Goal: Information Seeking & Learning: Learn about a topic

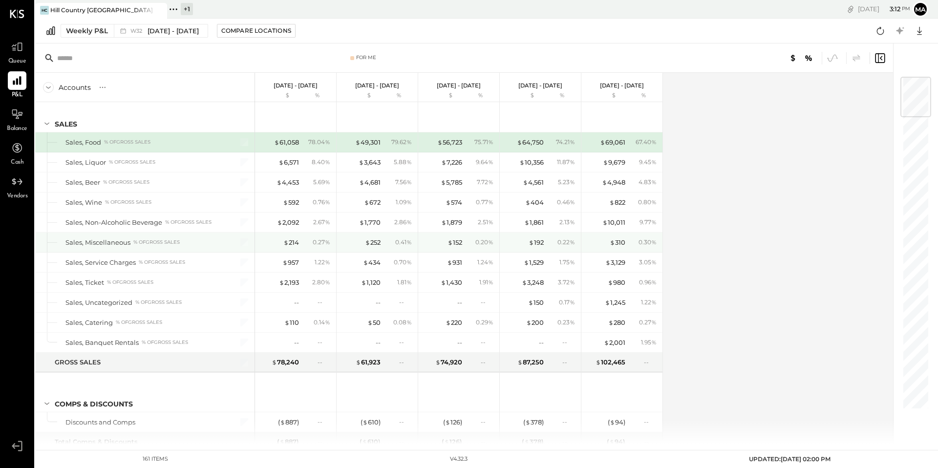
scroll to position [8, 0]
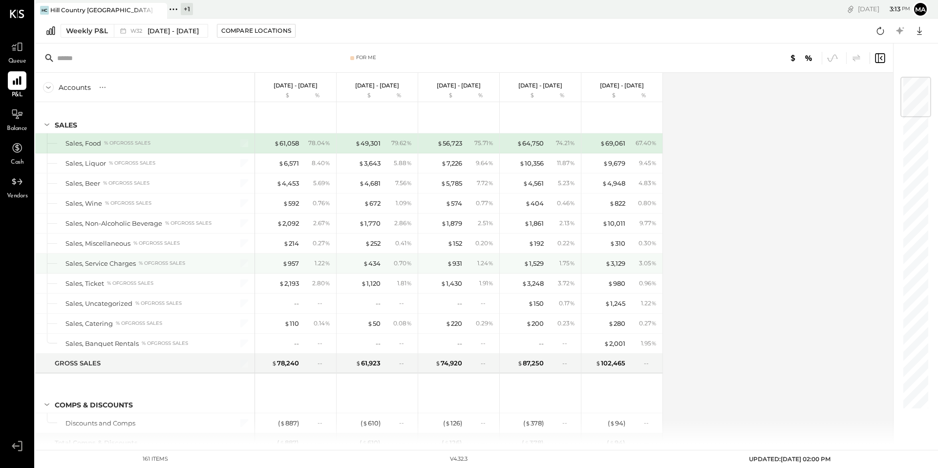
click at [137, 263] on div "Sales, Service Charges % of GROSS SALES" at bounding box center [143, 263] width 156 height 9
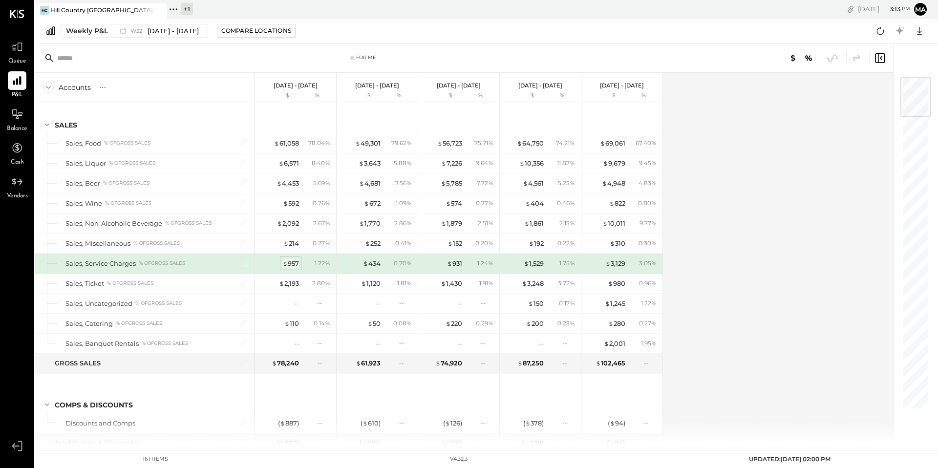
click at [295, 264] on div "$ 957" at bounding box center [290, 263] width 17 height 9
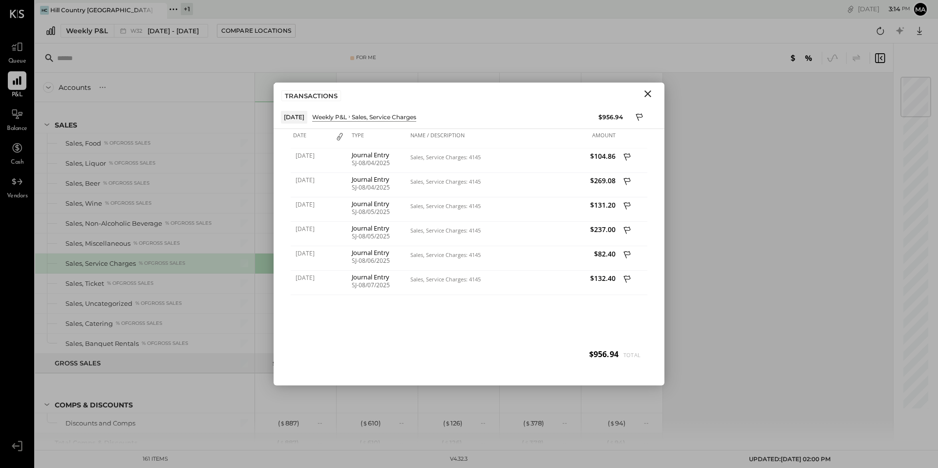
click at [651, 93] on icon "Close" at bounding box center [648, 94] width 12 height 12
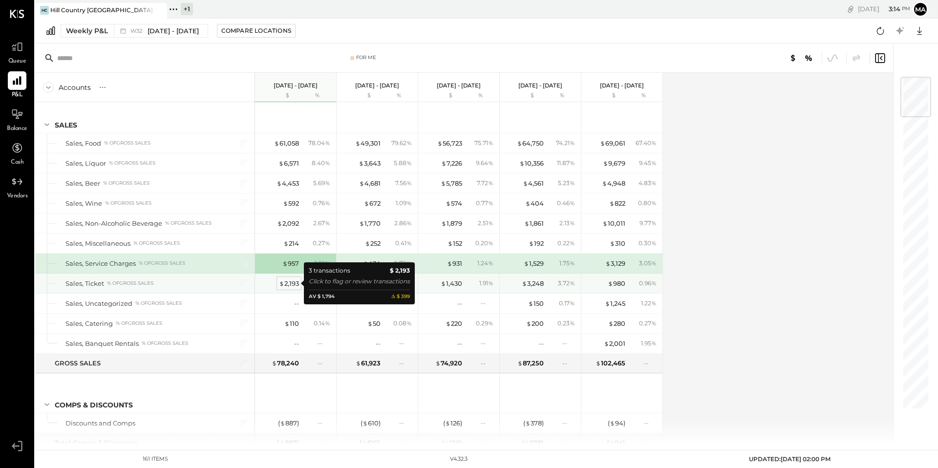
click at [287, 283] on div "$ 2,193" at bounding box center [289, 283] width 20 height 9
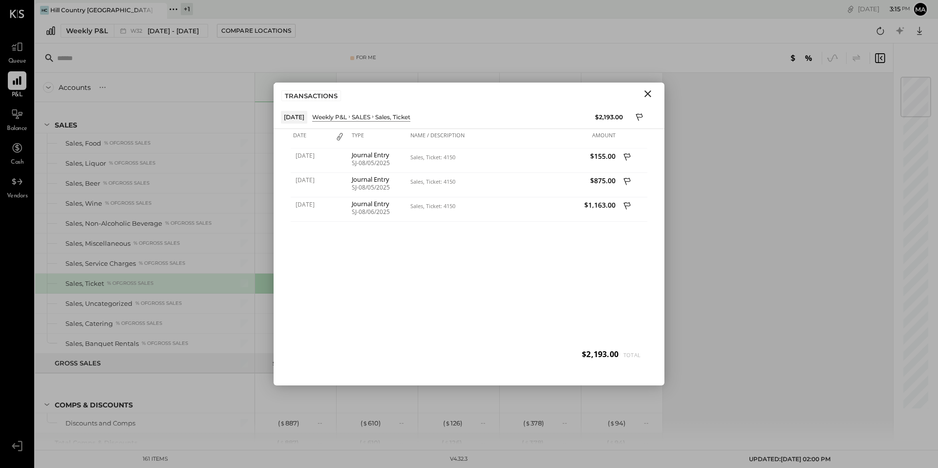
click at [651, 92] on icon "Close" at bounding box center [648, 94] width 12 height 12
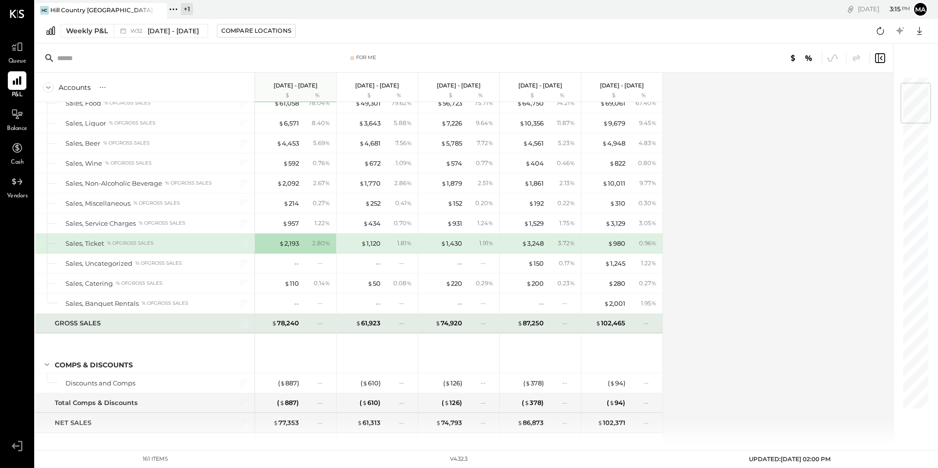
scroll to position [61, 0]
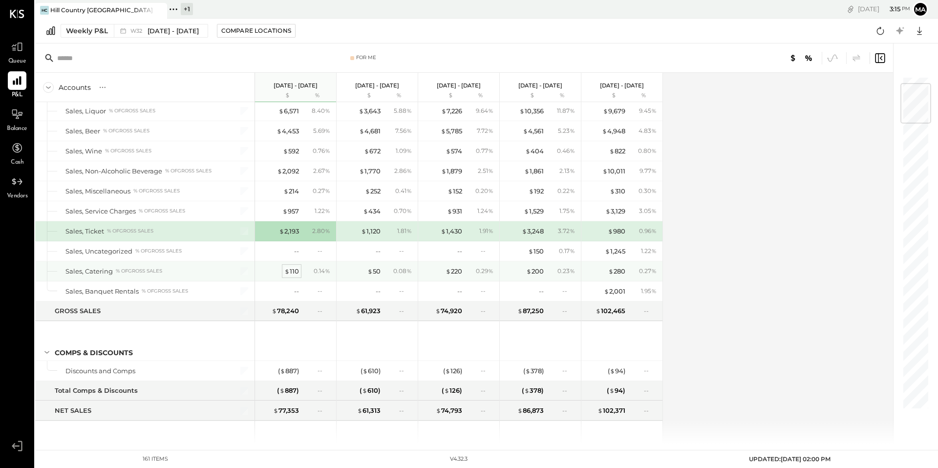
click at [292, 270] on div "$ 110" at bounding box center [291, 271] width 15 height 9
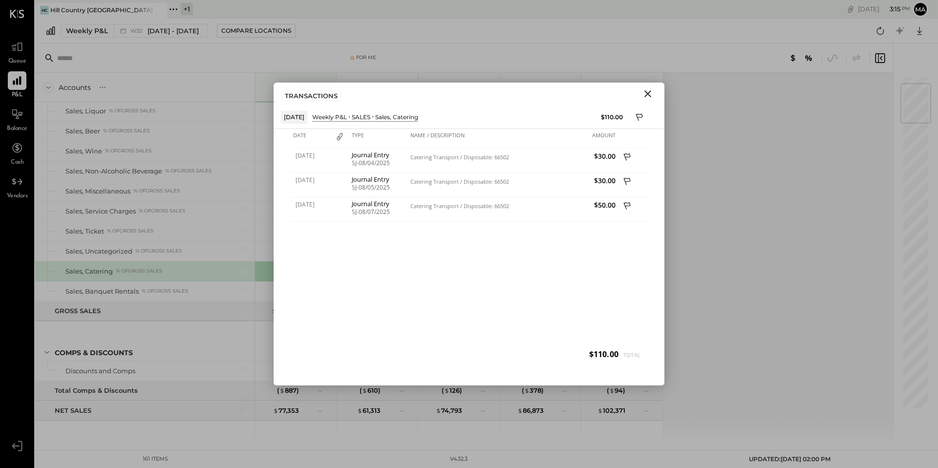
click at [650, 93] on icon "Close" at bounding box center [648, 94] width 12 height 12
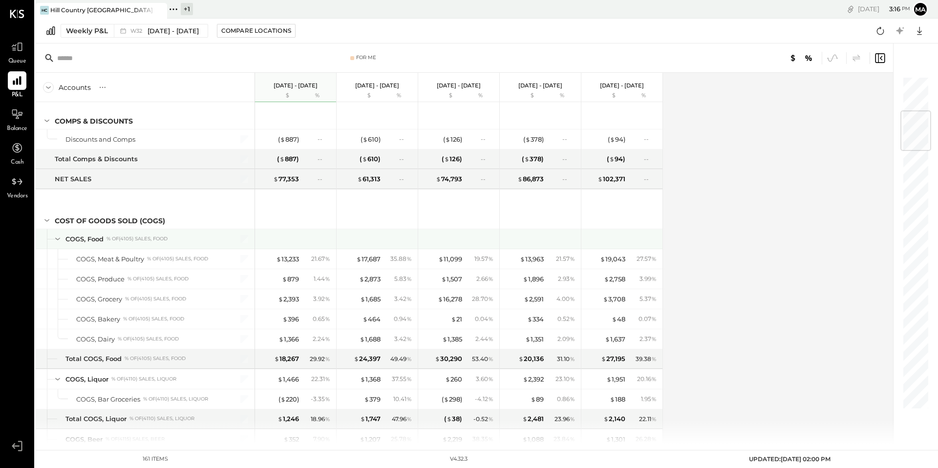
scroll to position [292, 0]
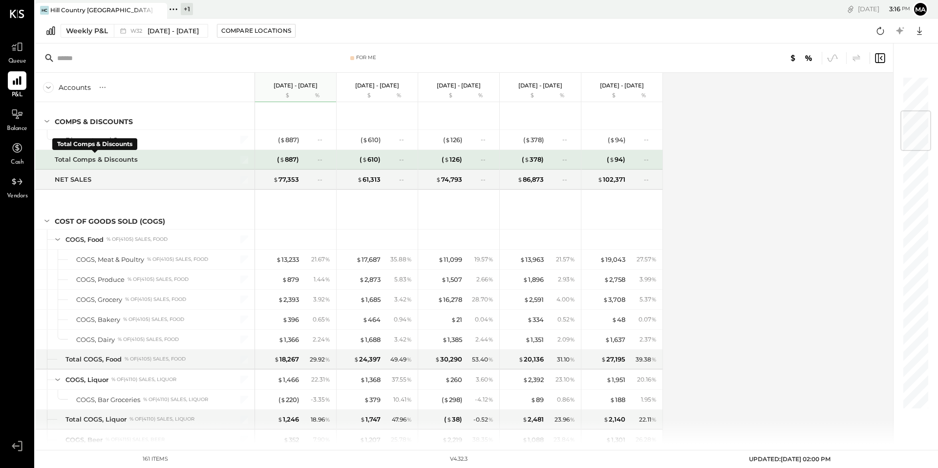
click at [119, 159] on div "Total Comps & Discounts" at bounding box center [96, 159] width 83 height 9
click at [281, 157] on span "$" at bounding box center [281, 159] width 5 height 8
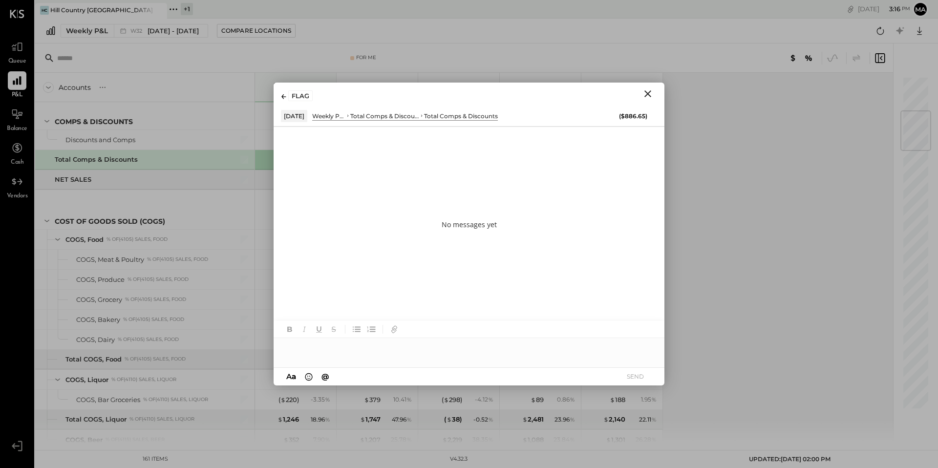
click at [454, 117] on div "Total Comps & Discounts" at bounding box center [461, 116] width 74 height 8
click at [649, 93] on icon "Close" at bounding box center [648, 94] width 12 height 12
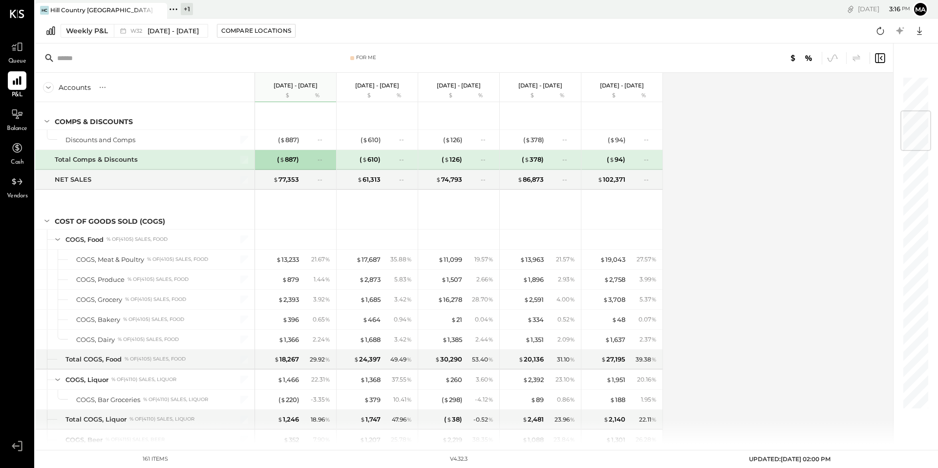
click at [117, 161] on div "Total Comps & Discounts" at bounding box center [96, 159] width 83 height 9
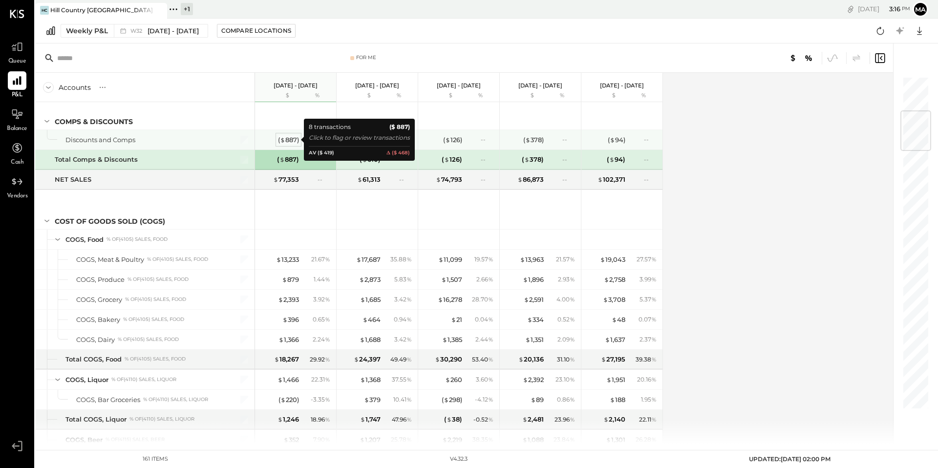
click at [289, 138] on div "( $ 887 )" at bounding box center [288, 139] width 21 height 9
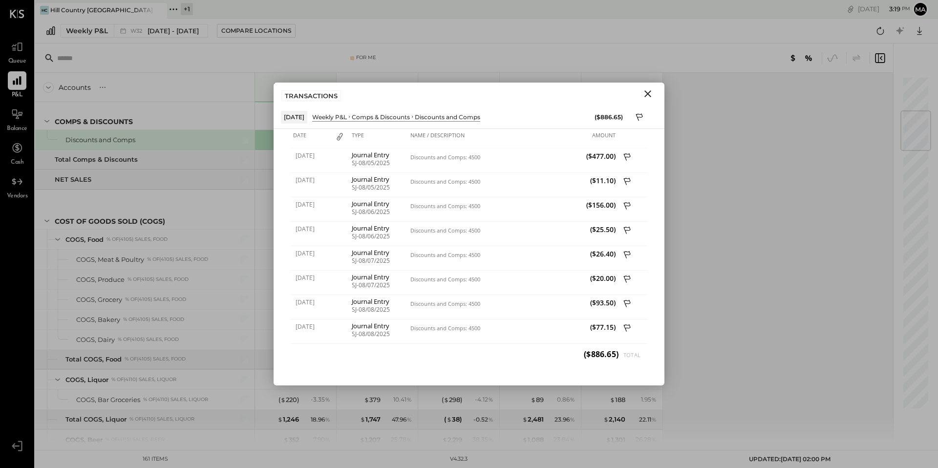
click at [649, 94] on icon "Close" at bounding box center [647, 93] width 7 height 7
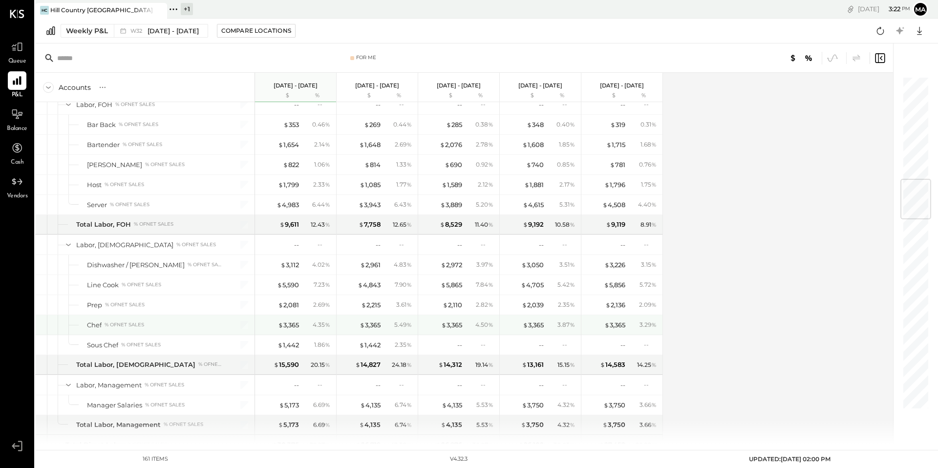
scroll to position [867, 0]
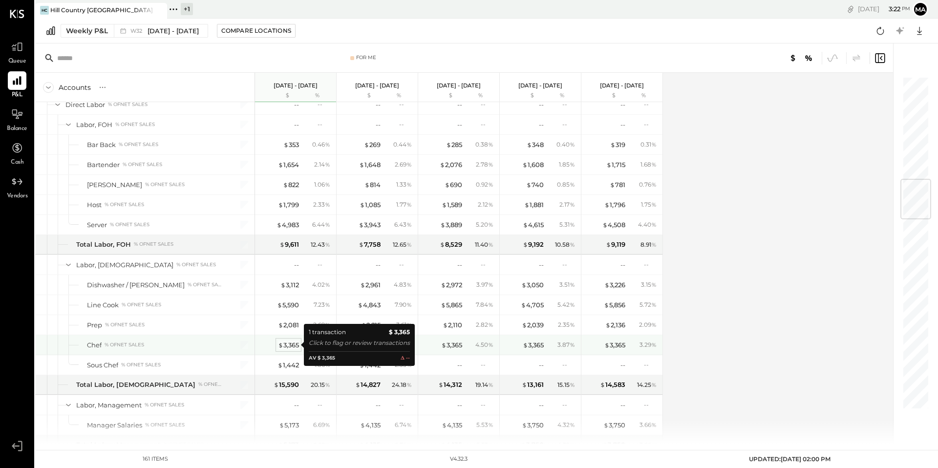
click at [285, 344] on div "$ 3,365" at bounding box center [288, 344] width 21 height 9
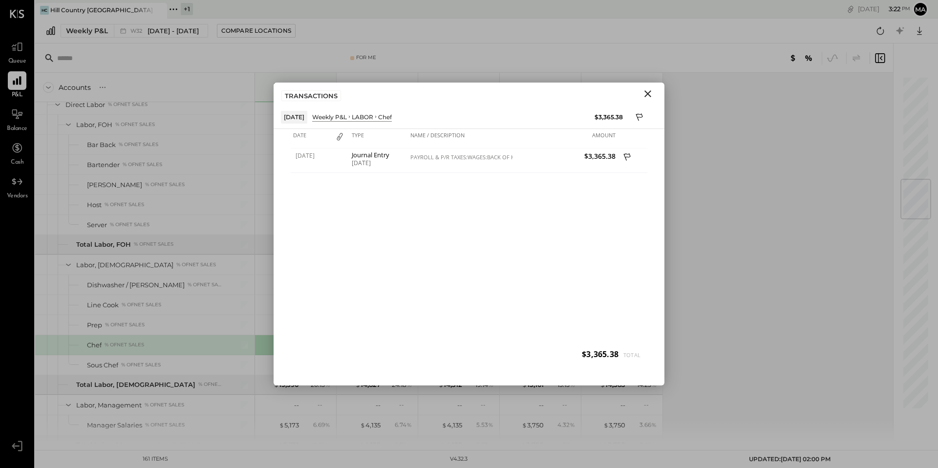
click at [647, 96] on icon "Close" at bounding box center [648, 94] width 12 height 12
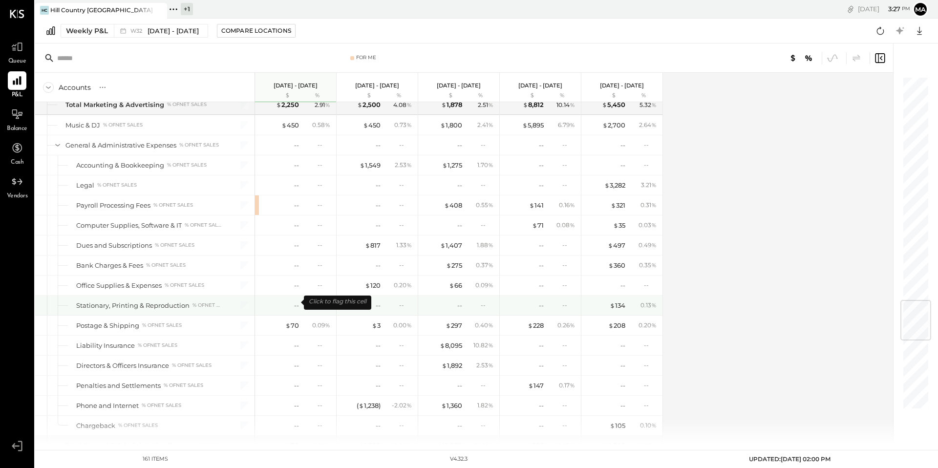
scroll to position [1887, 0]
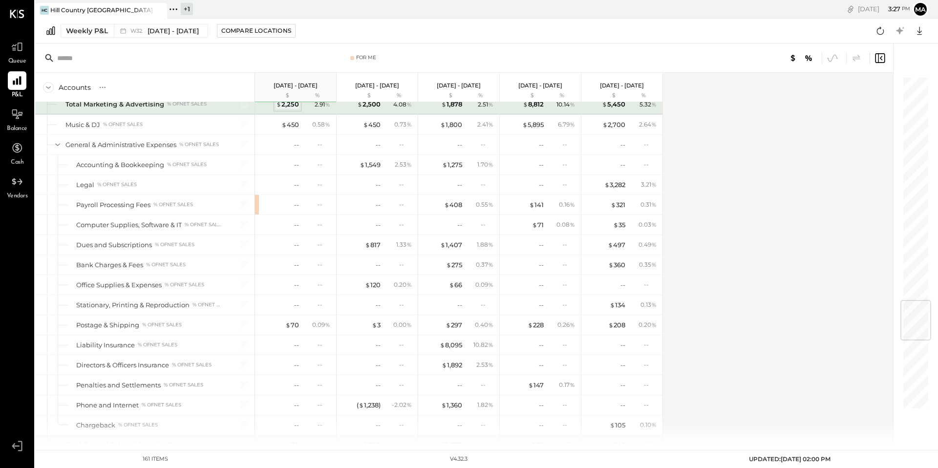
click at [285, 104] on div "$ 2,250" at bounding box center [287, 104] width 23 height 9
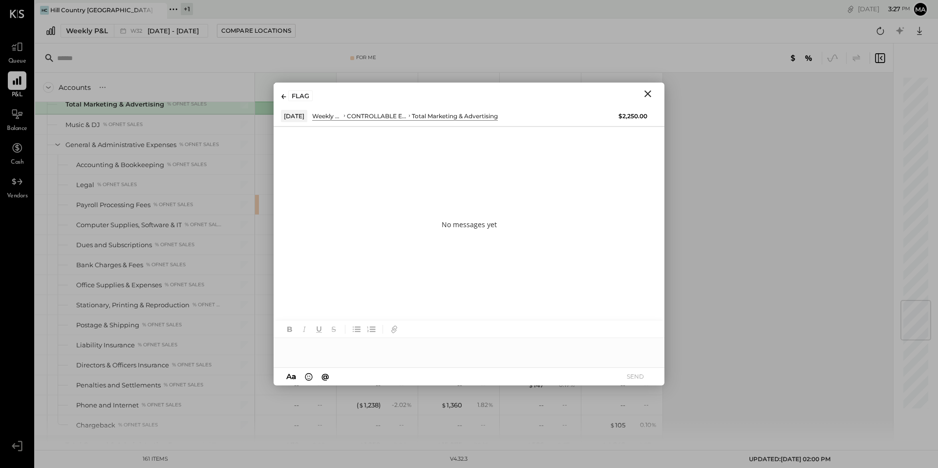
click at [645, 94] on icon "Close" at bounding box center [648, 94] width 12 height 12
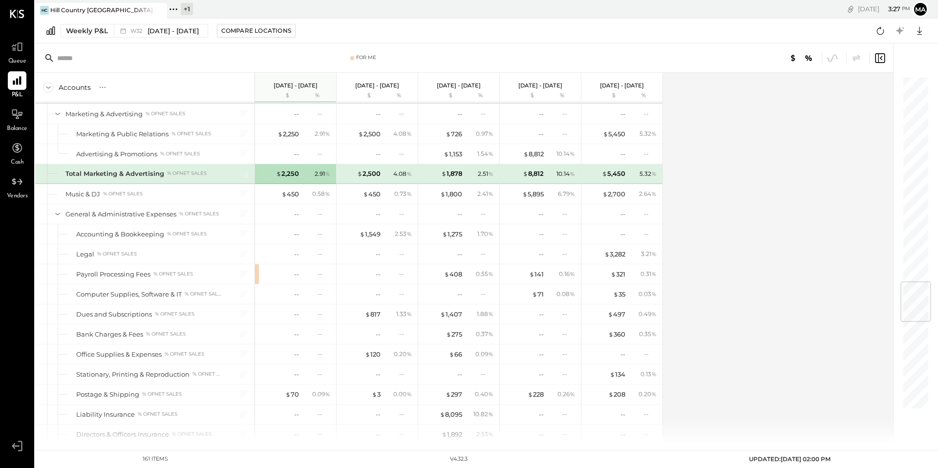
scroll to position [1731, 0]
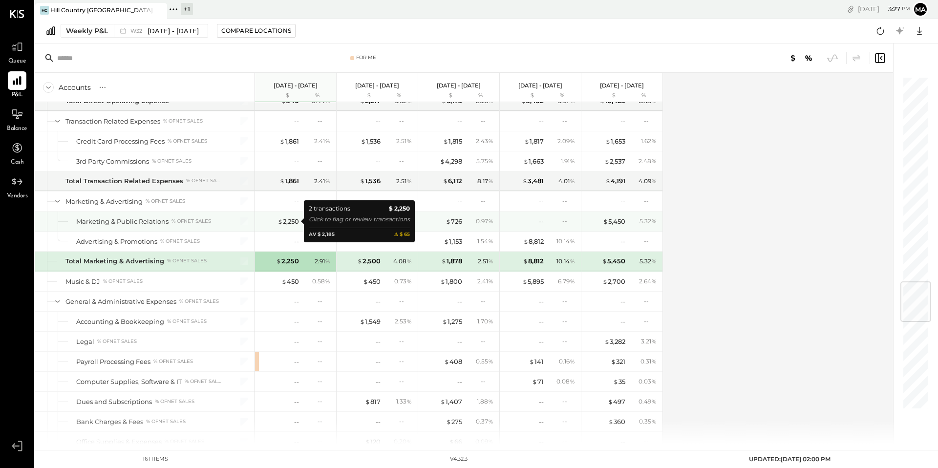
click at [269, 223] on div "$ 2,250" at bounding box center [279, 221] width 39 height 9
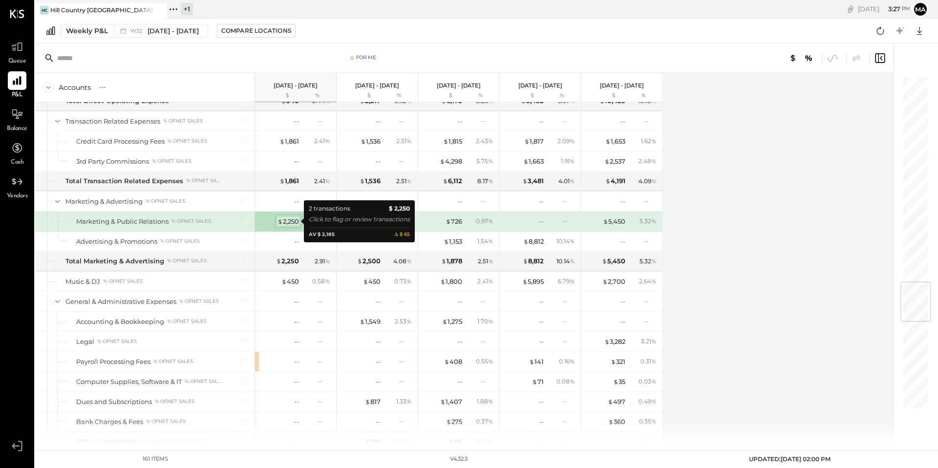
click at [283, 221] on div "$ 2,250" at bounding box center [287, 221] width 21 height 9
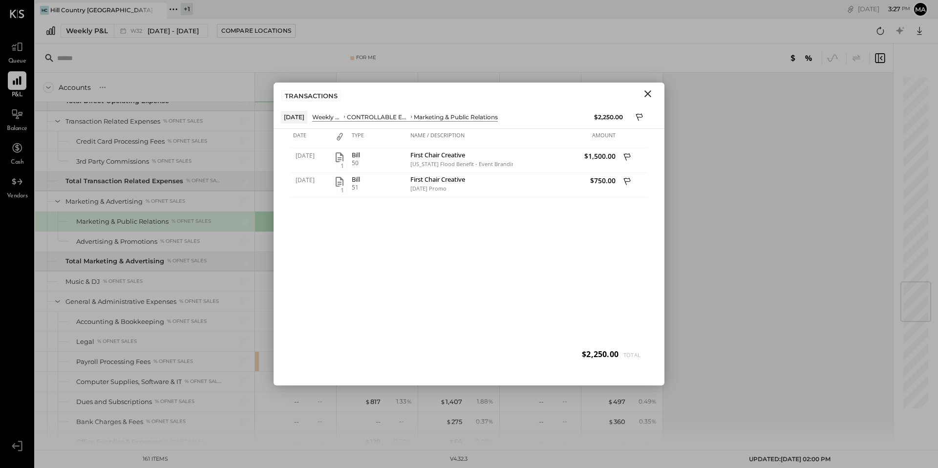
click at [649, 93] on icon "Close" at bounding box center [648, 94] width 12 height 12
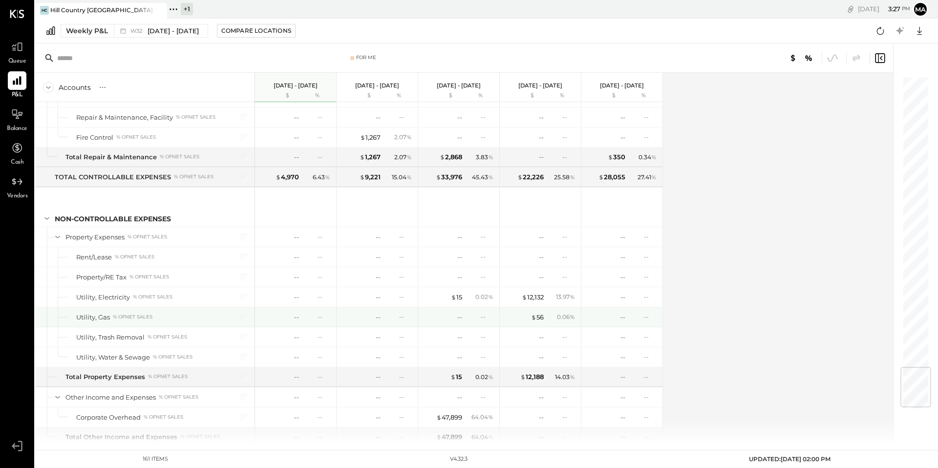
scroll to position [2463, 0]
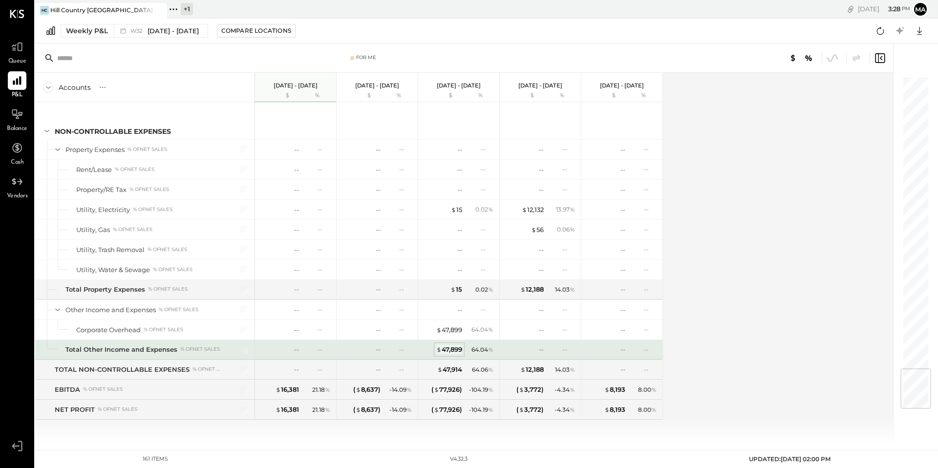
click at [451, 350] on div "$ 47,899" at bounding box center [449, 349] width 26 height 9
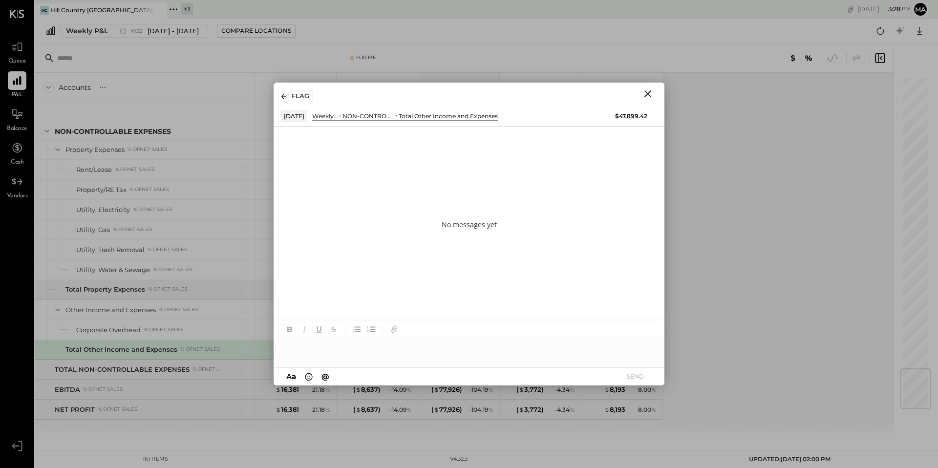
click at [649, 93] on icon "Close" at bounding box center [648, 94] width 12 height 12
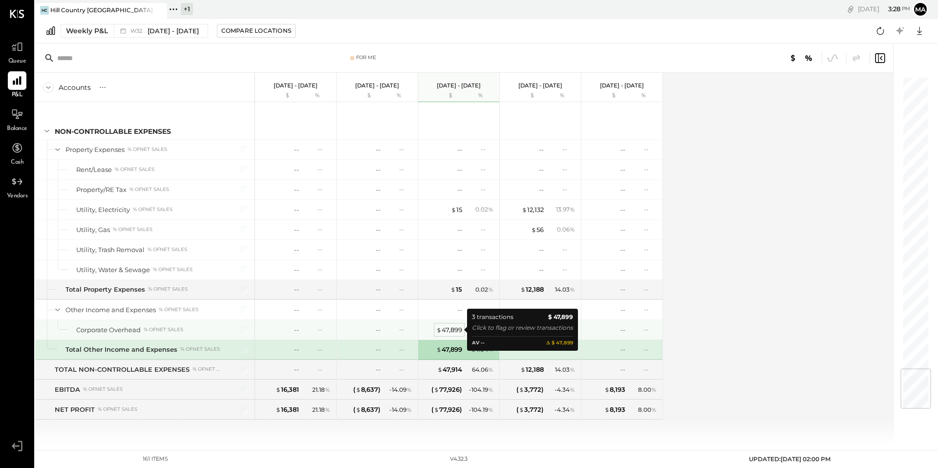
click at [448, 328] on div "$ 47,899" at bounding box center [449, 329] width 26 height 9
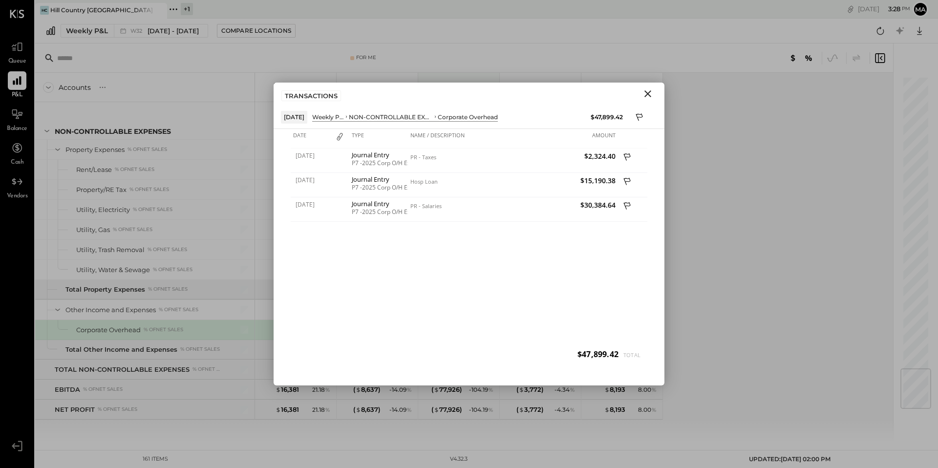
click at [646, 94] on icon "Close" at bounding box center [648, 94] width 12 height 12
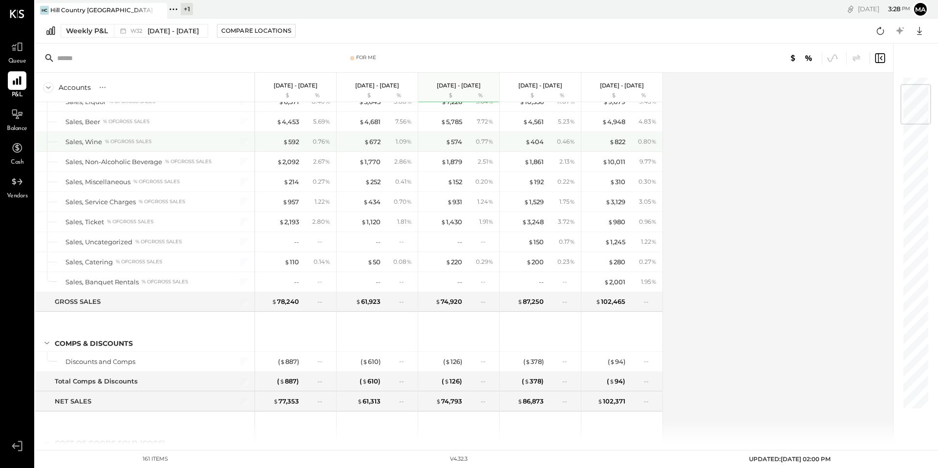
scroll to position [70, 0]
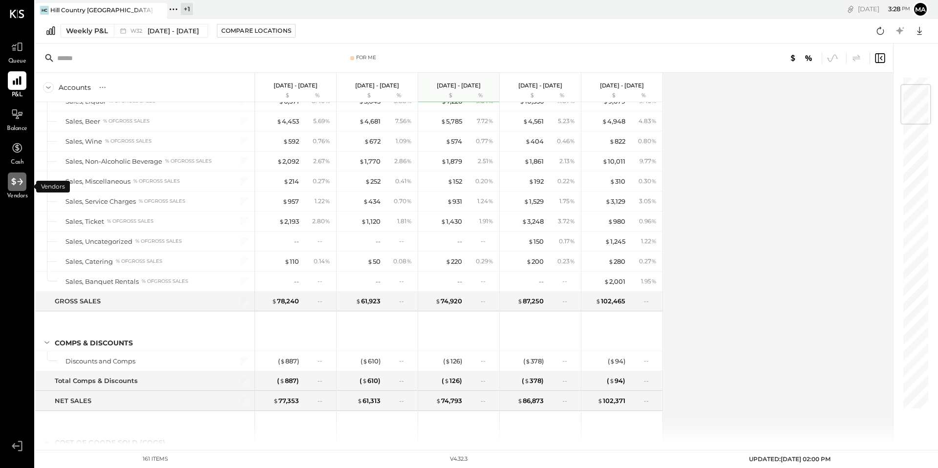
click at [19, 184] on icon at bounding box center [17, 181] width 13 height 13
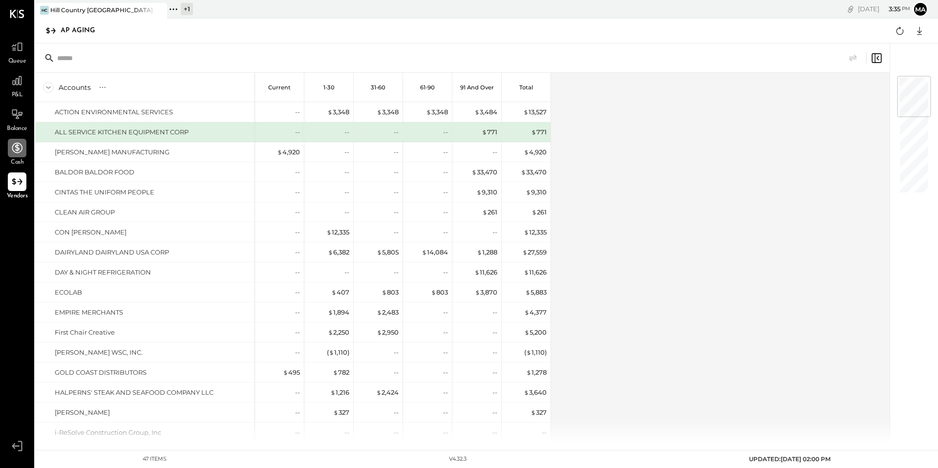
click at [18, 150] on icon at bounding box center [17, 148] width 13 height 13
